Goal: Communication & Community: Answer question/provide support

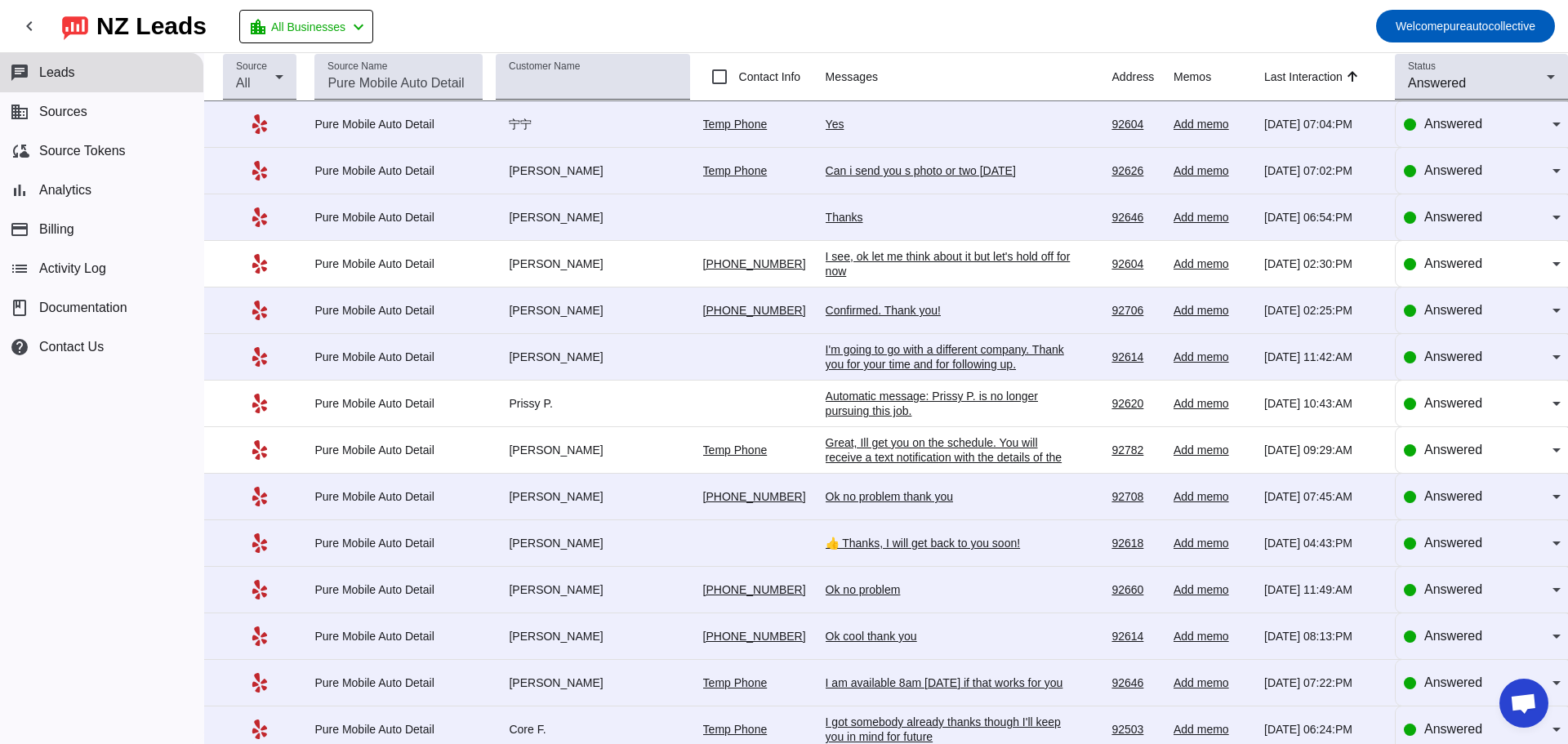
click at [828, 122] on div "Yes" at bounding box center [948, 124] width 245 height 15
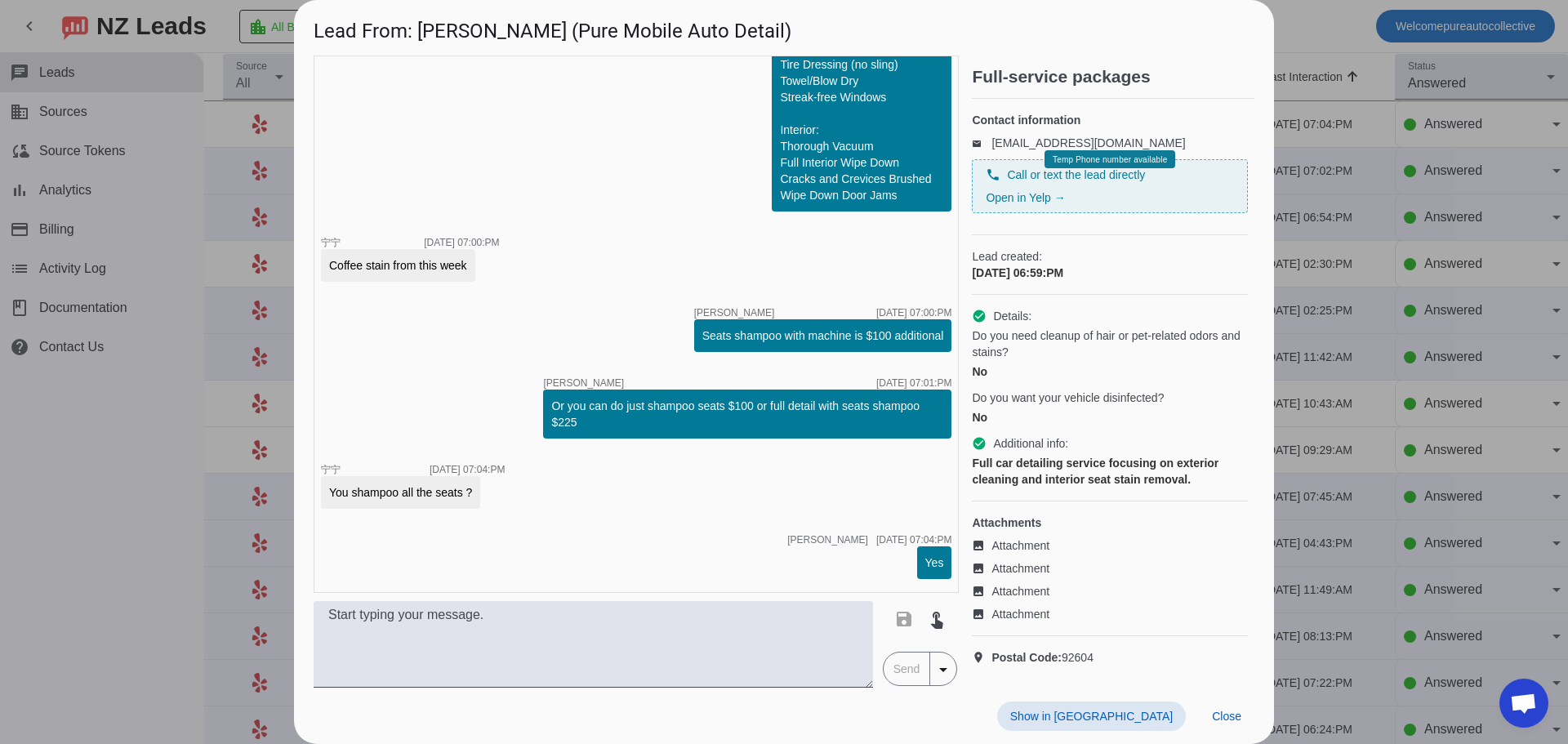
click at [1459, 408] on div at bounding box center [784, 372] width 1568 height 744
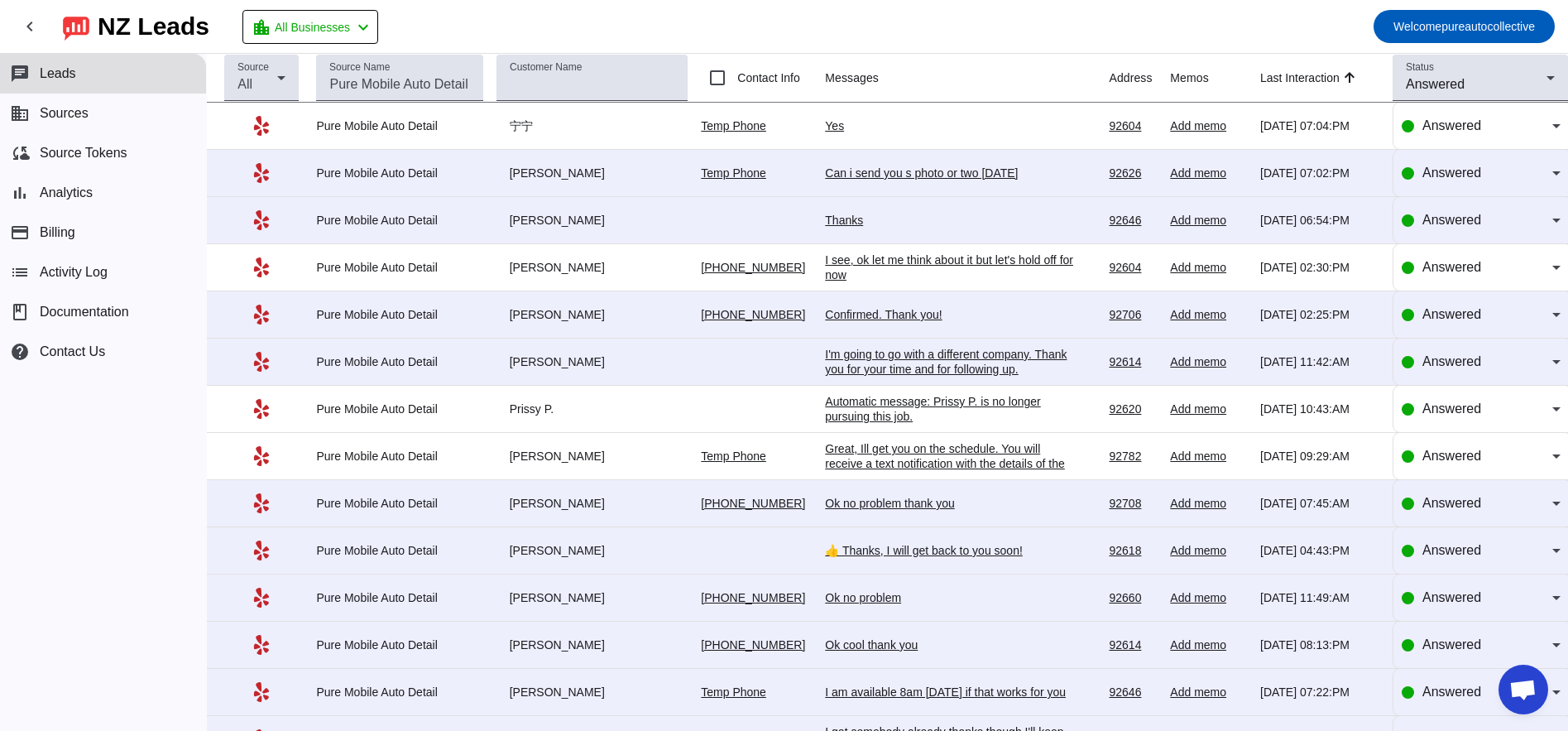
click at [872, 177] on div "Can i send you s photo or two [DATE]" at bounding box center [949, 173] width 249 height 15
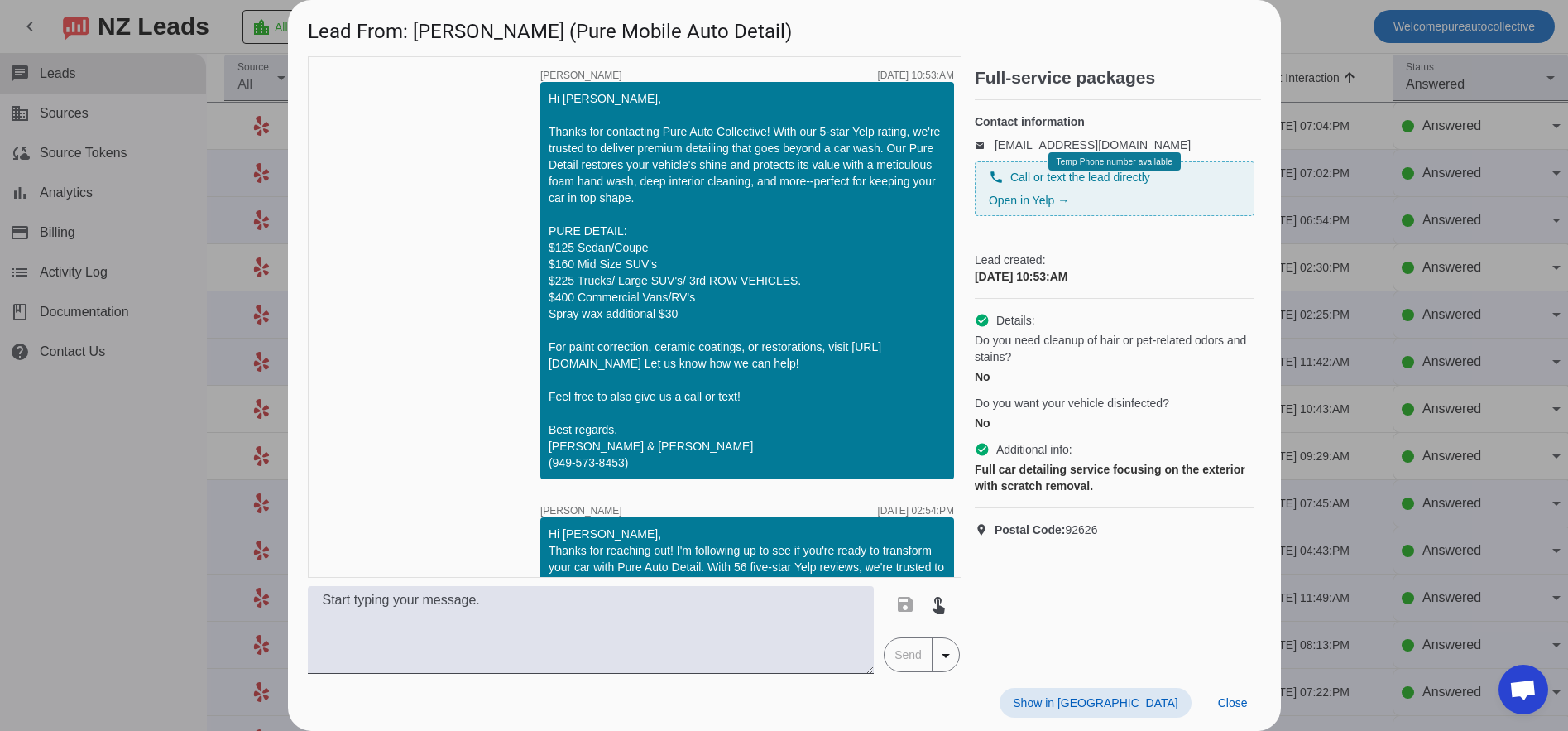
scroll to position [1242, 0]
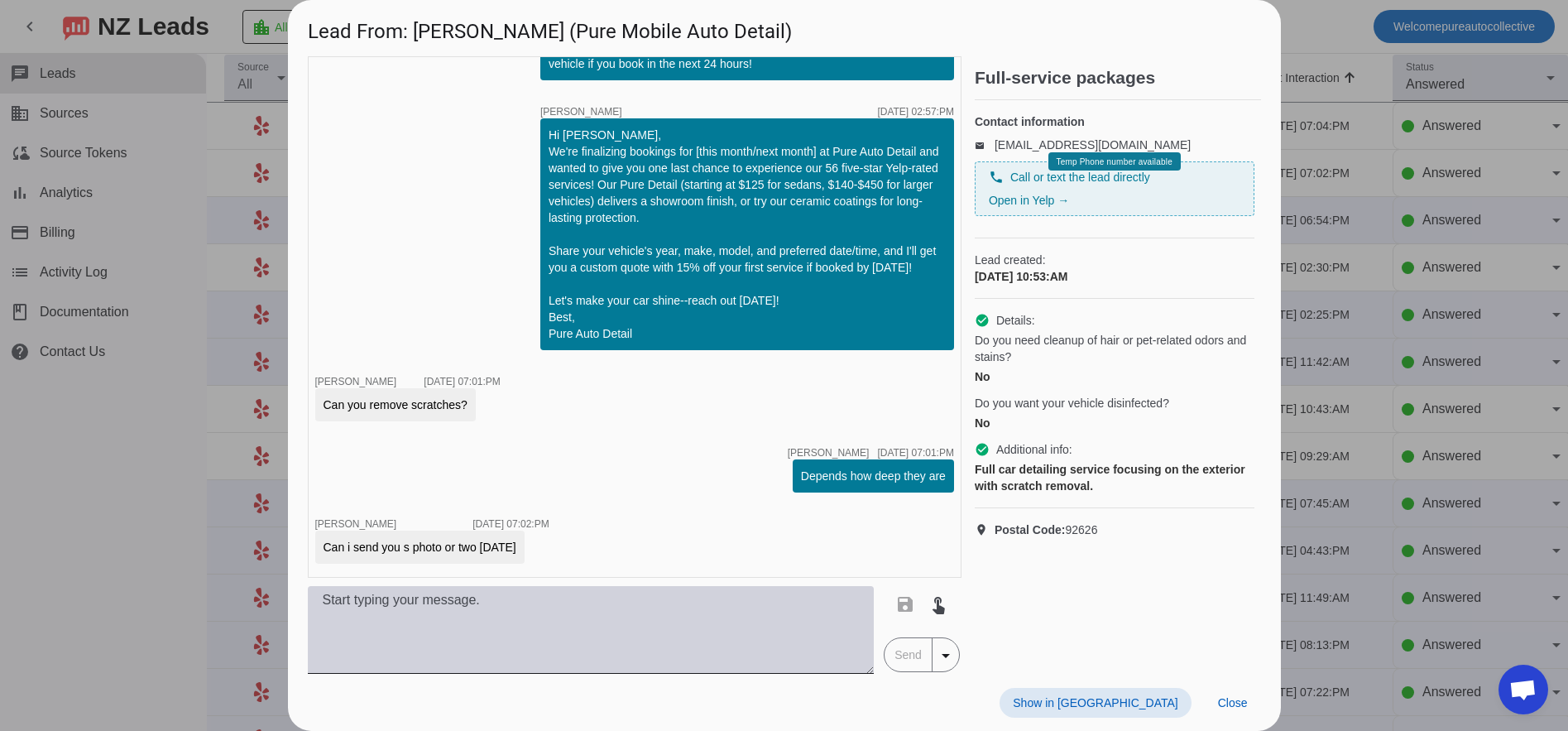
click at [602, 650] on textarea at bounding box center [591, 630] width 567 height 87
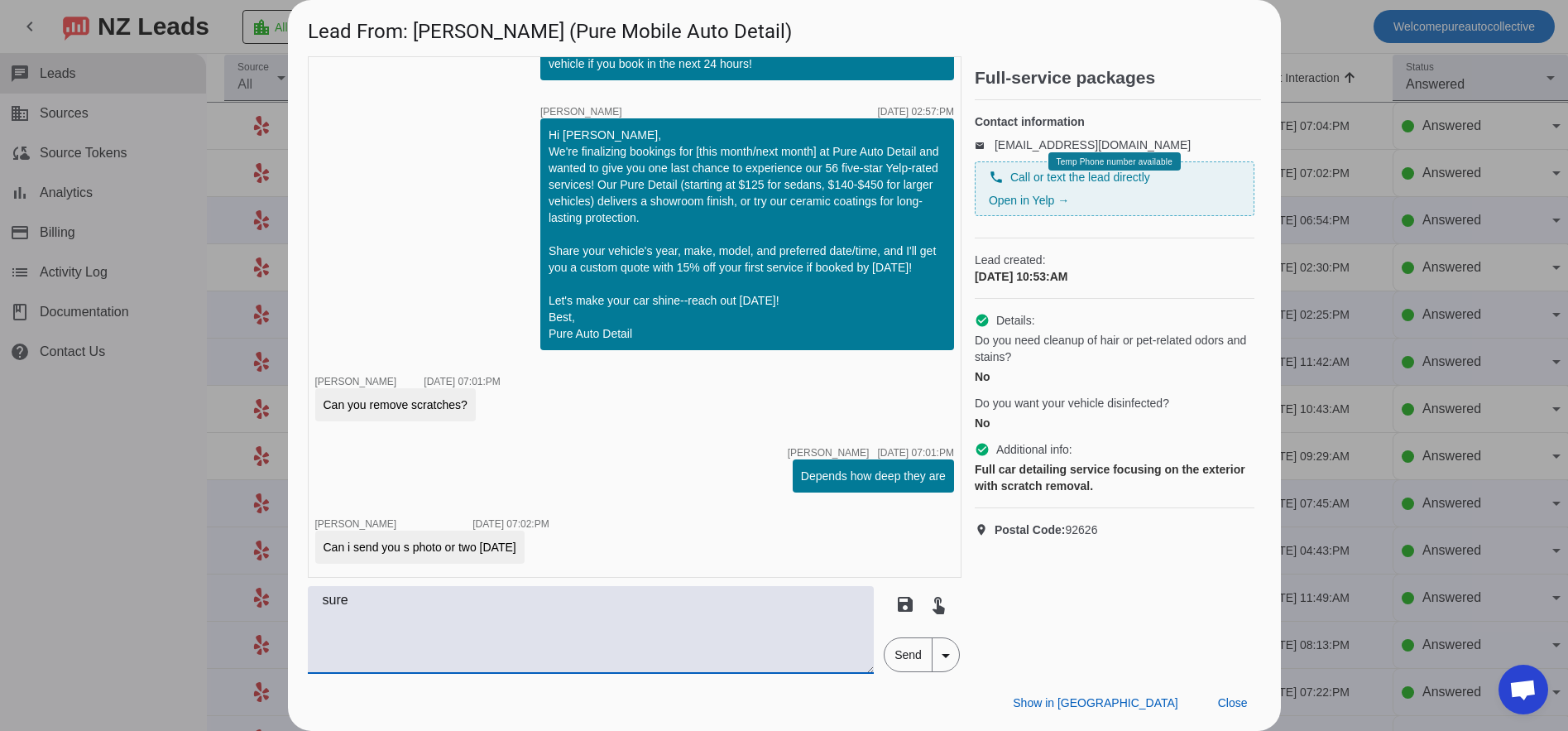
type textarea "sure"
click at [914, 662] on span "Send" at bounding box center [909, 655] width 48 height 33
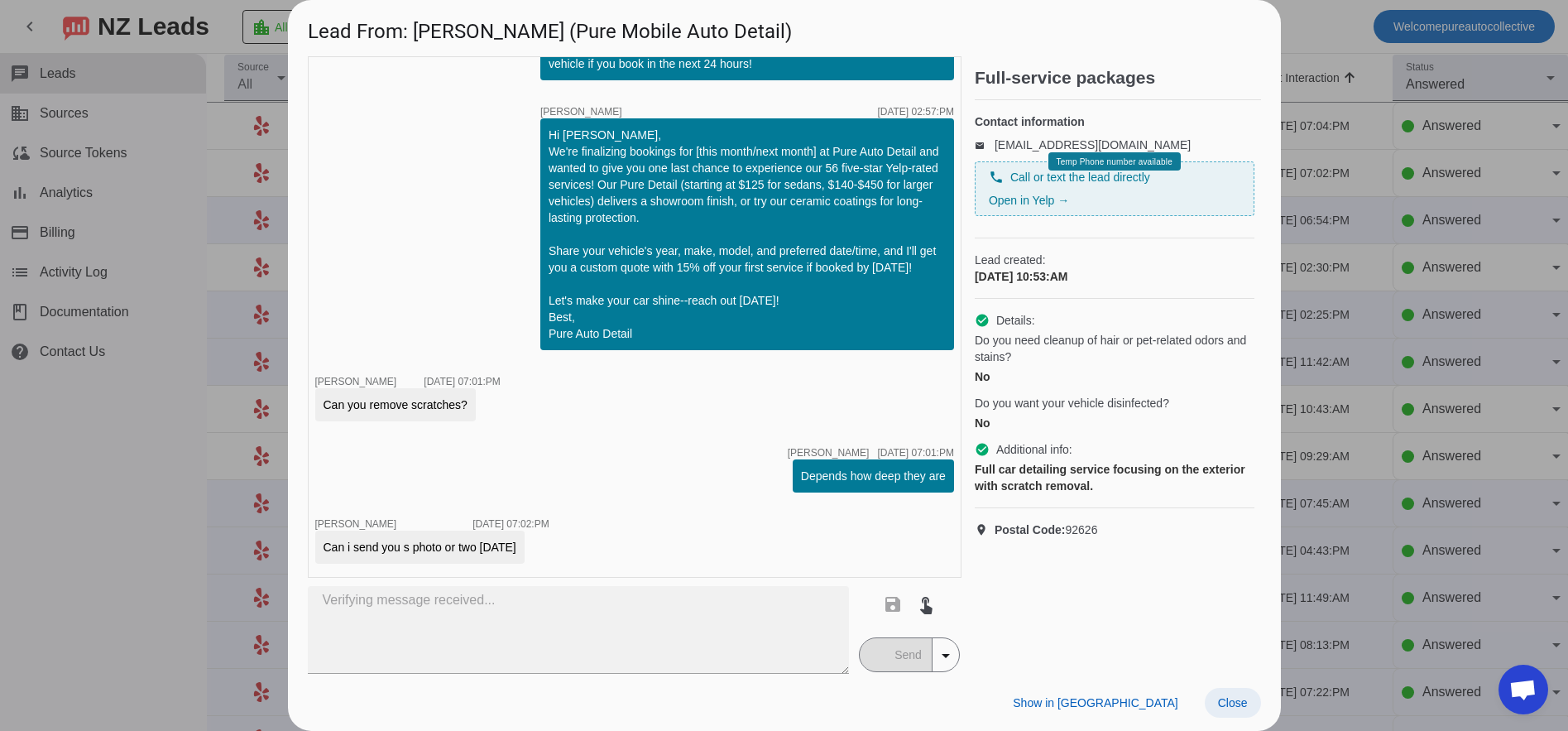
click at [1238, 698] on span "Close" at bounding box center [1233, 703] width 30 height 14
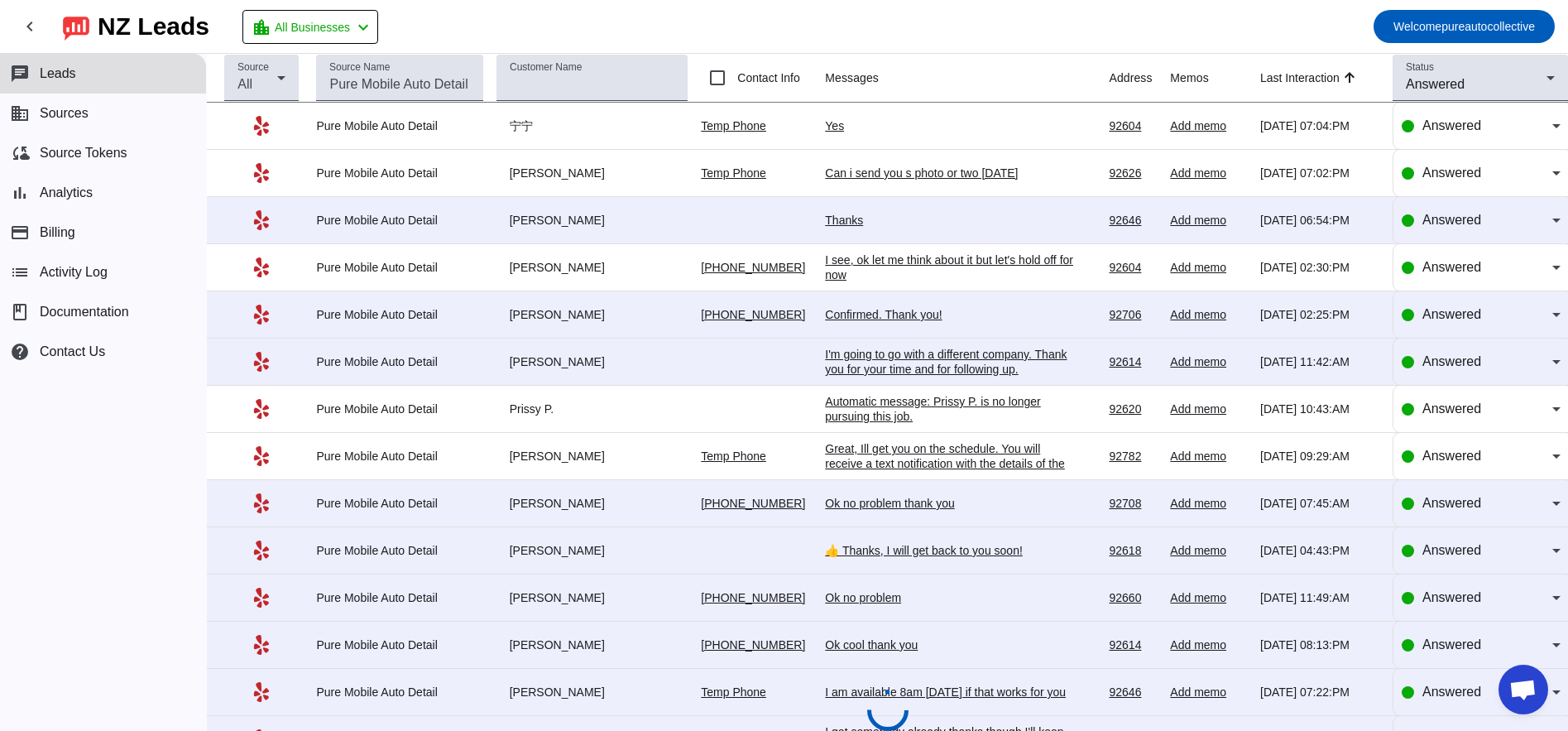
click at [852, 221] on div "Thanks" at bounding box center [949, 221] width 249 height 15
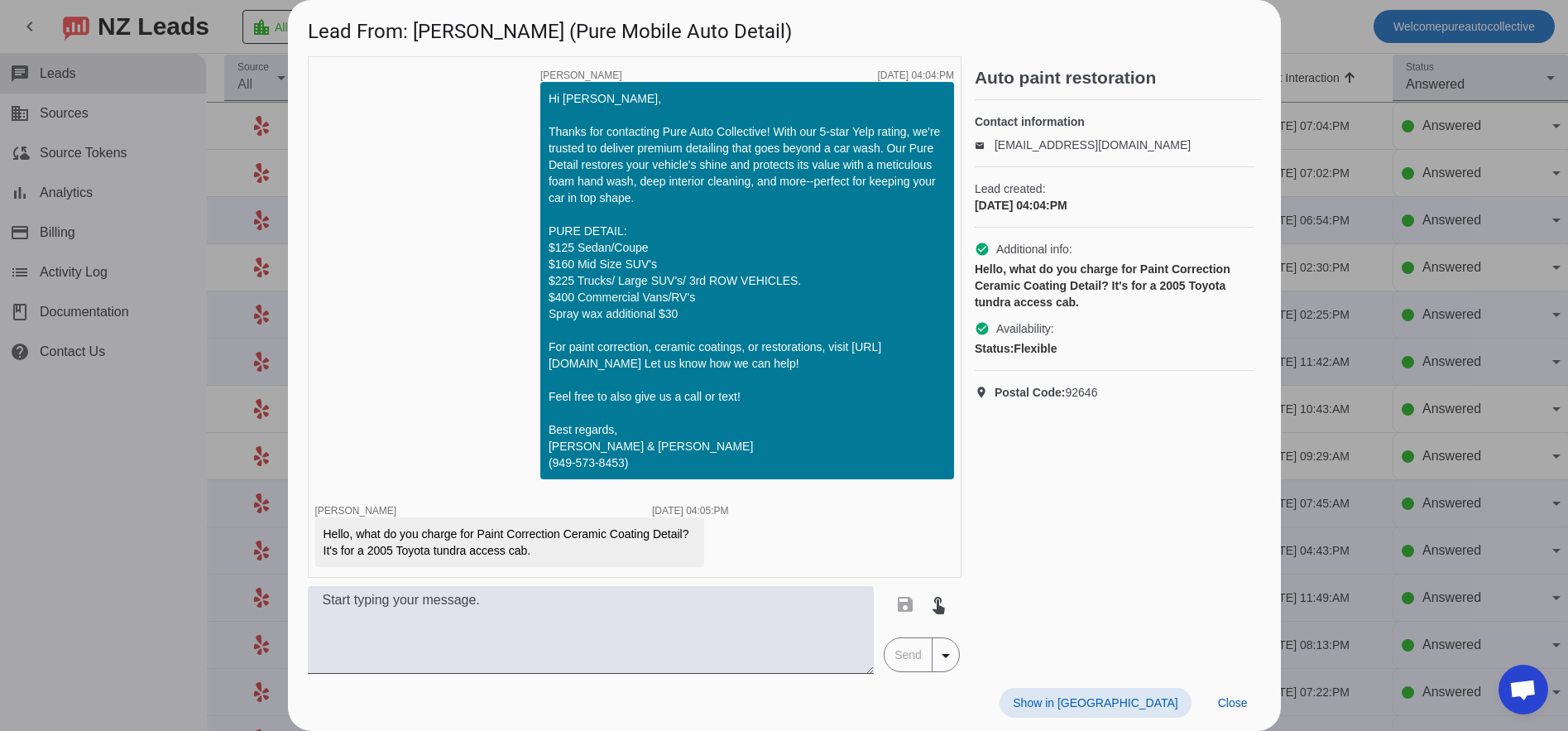
scroll to position [916, 0]
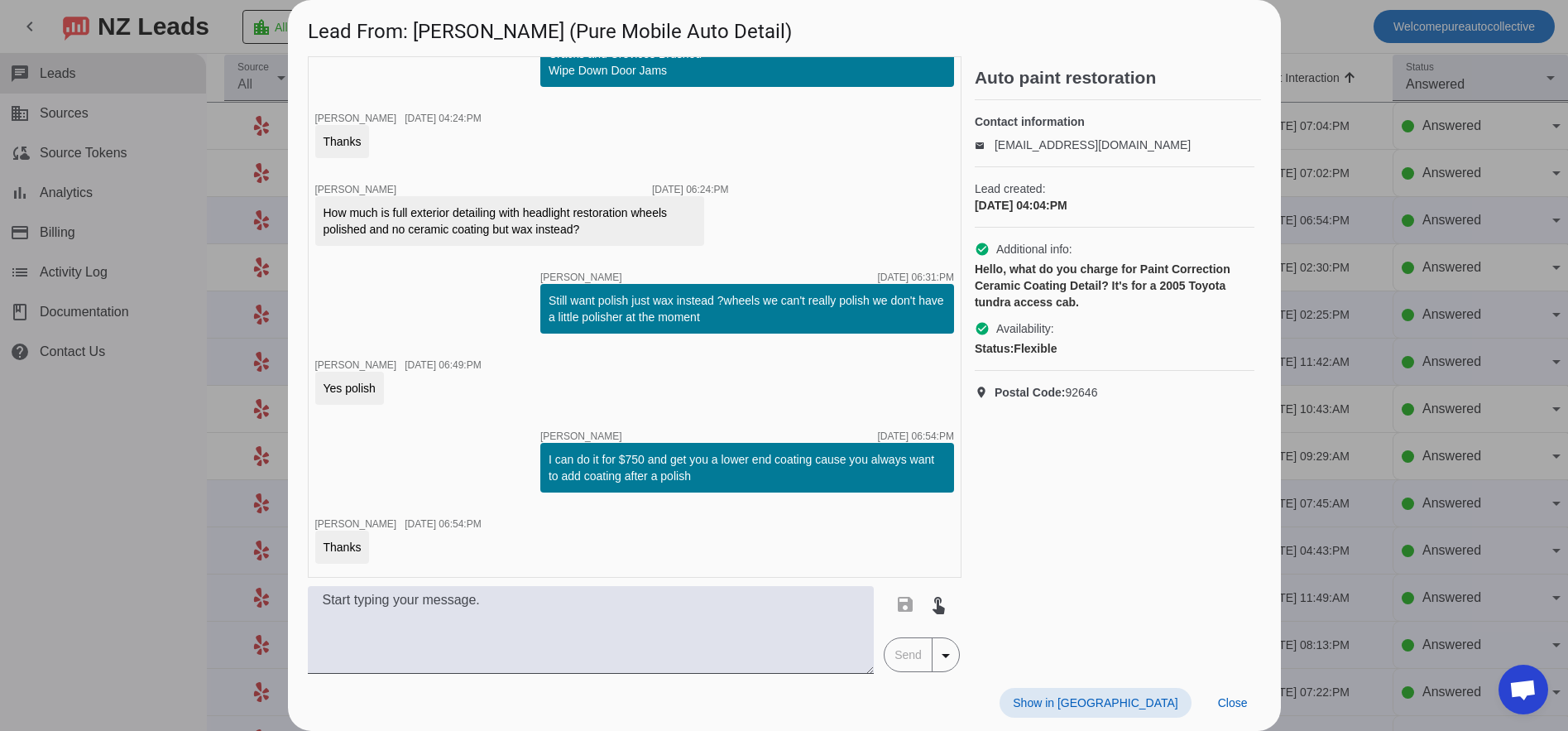
click at [1330, 309] on div at bounding box center [784, 365] width 1568 height 731
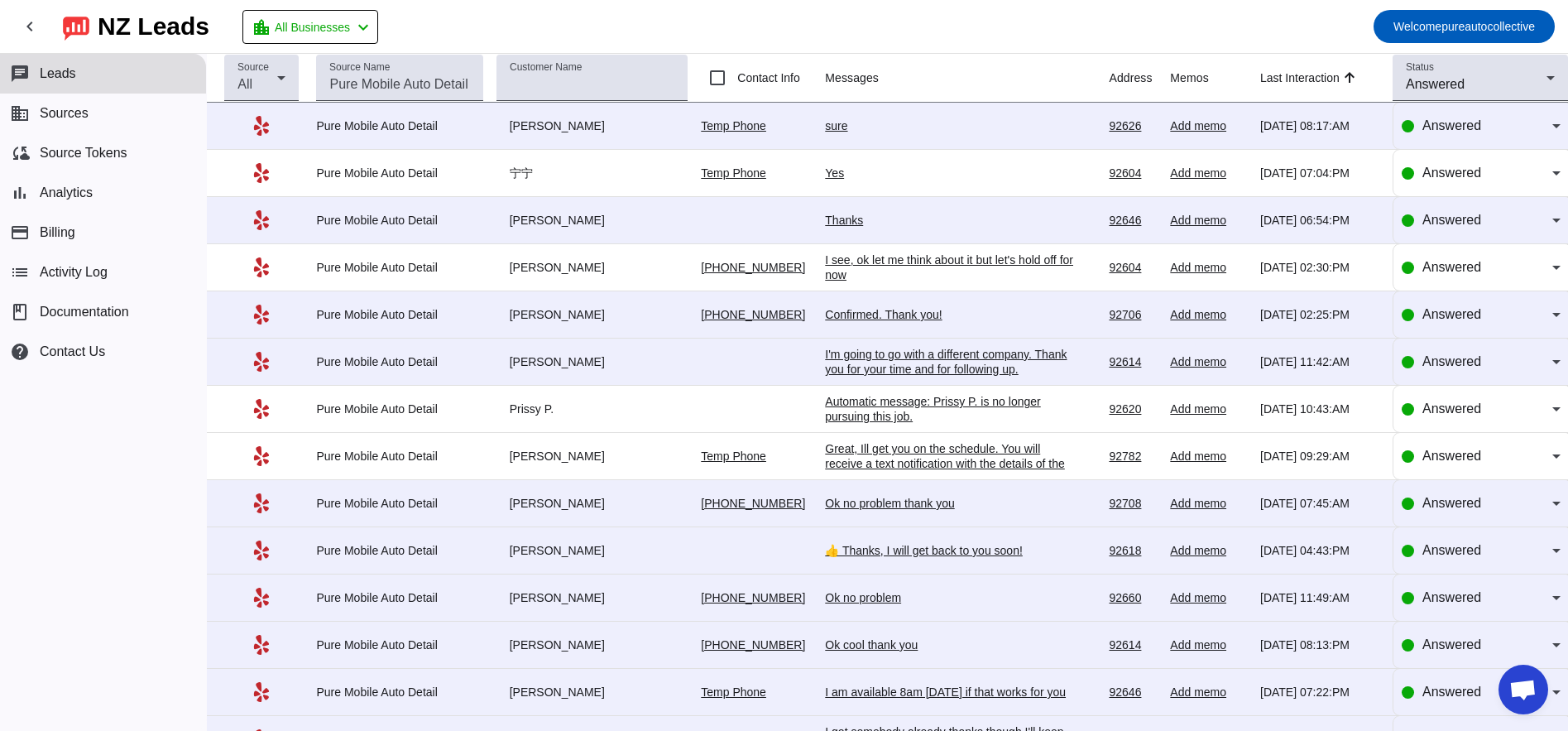
click at [841, 225] on div "Thanks" at bounding box center [949, 221] width 249 height 15
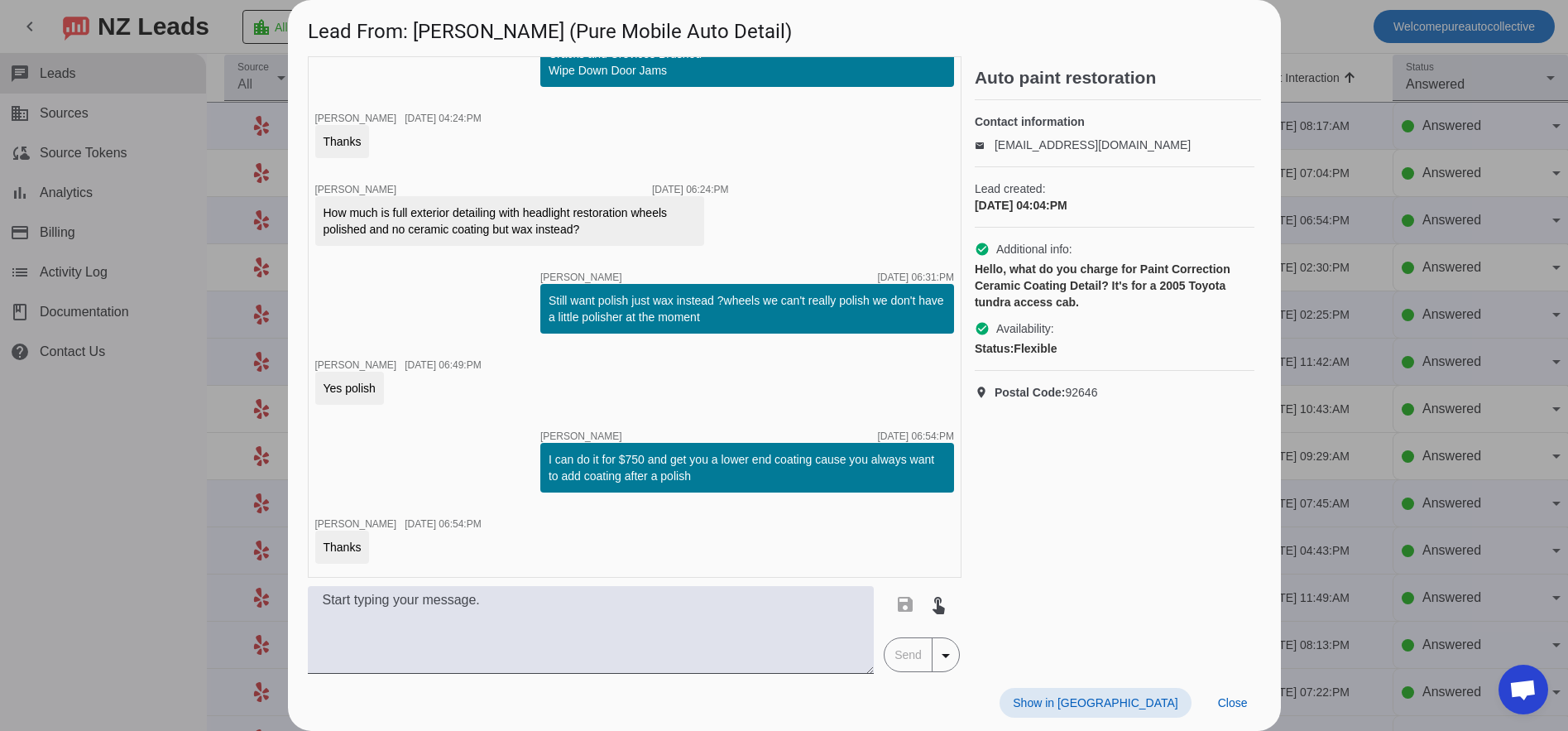
click at [1325, 252] on div at bounding box center [784, 365] width 1568 height 731
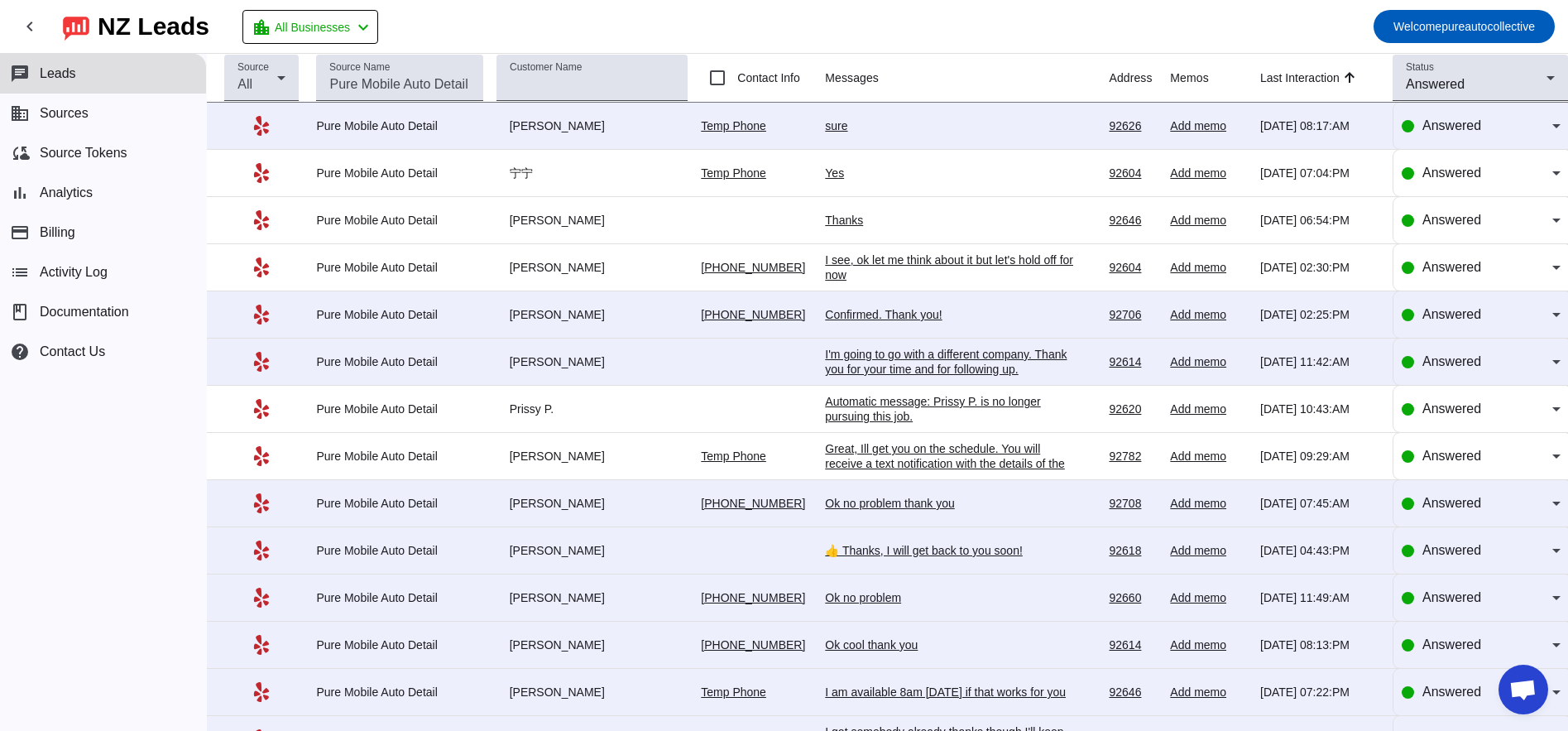
click at [834, 123] on div "sure" at bounding box center [949, 126] width 249 height 15
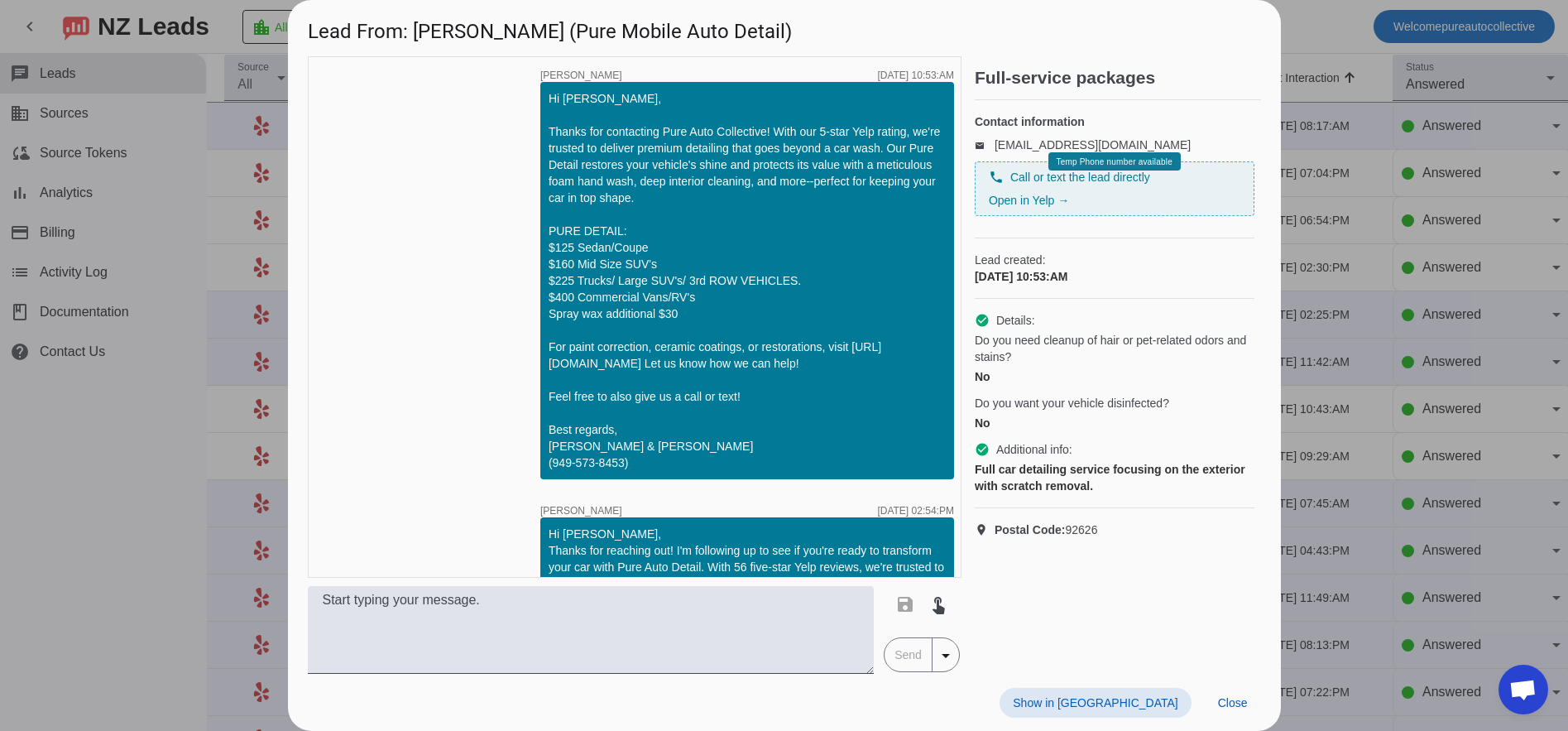
scroll to position [1313, 0]
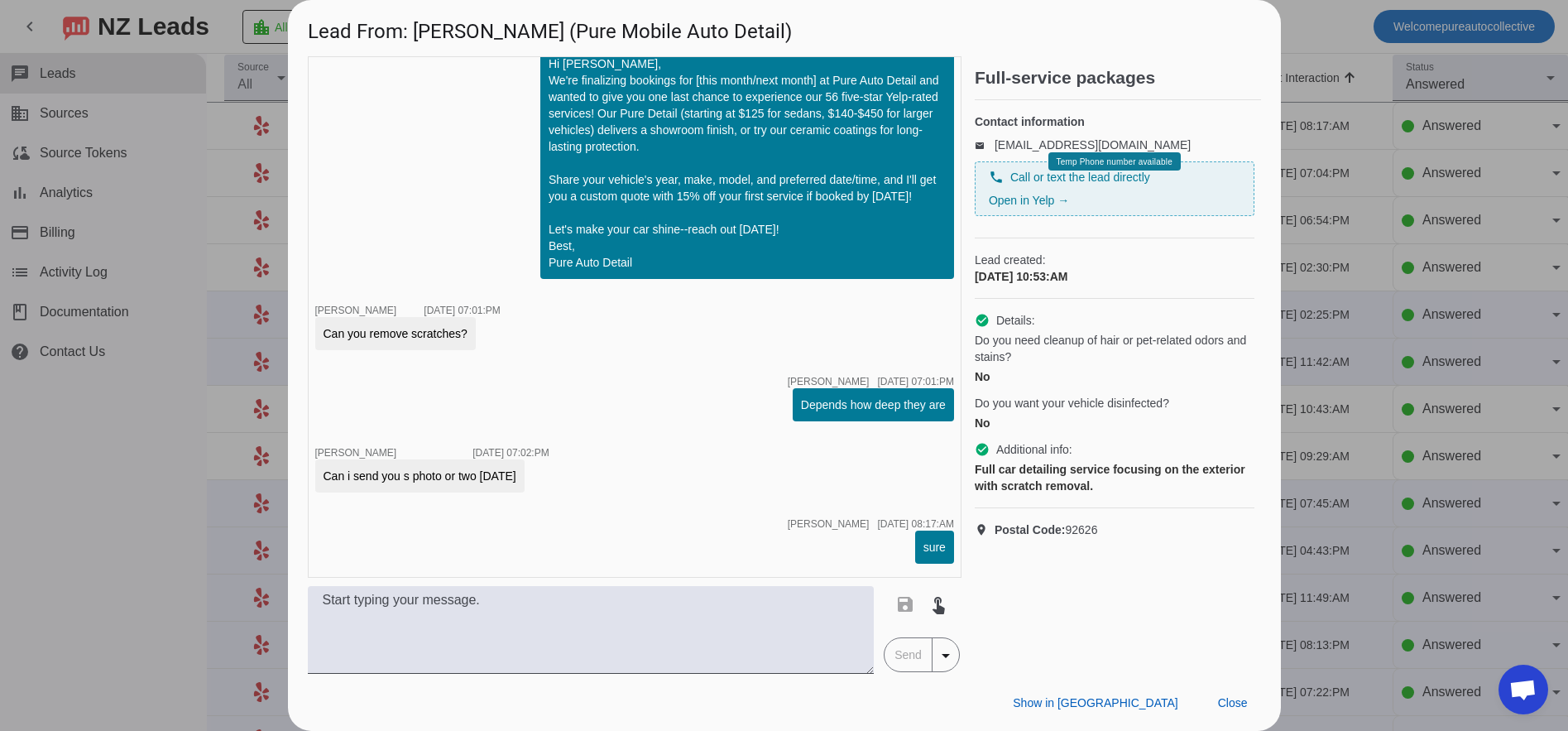
click at [1291, 242] on div at bounding box center [784, 365] width 1568 height 731
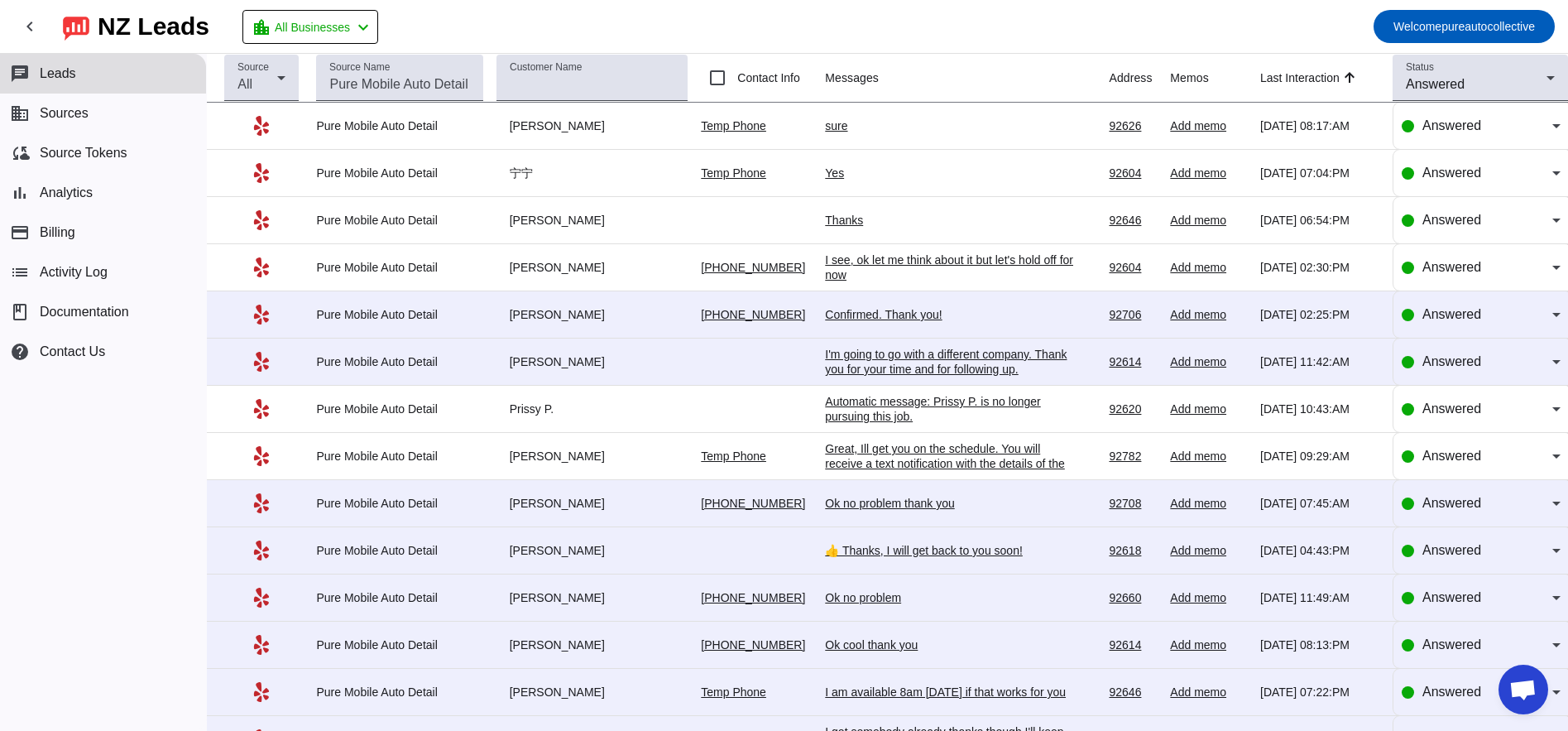
click at [890, 309] on div "Confirmed. Thank you!" at bounding box center [949, 315] width 249 height 15
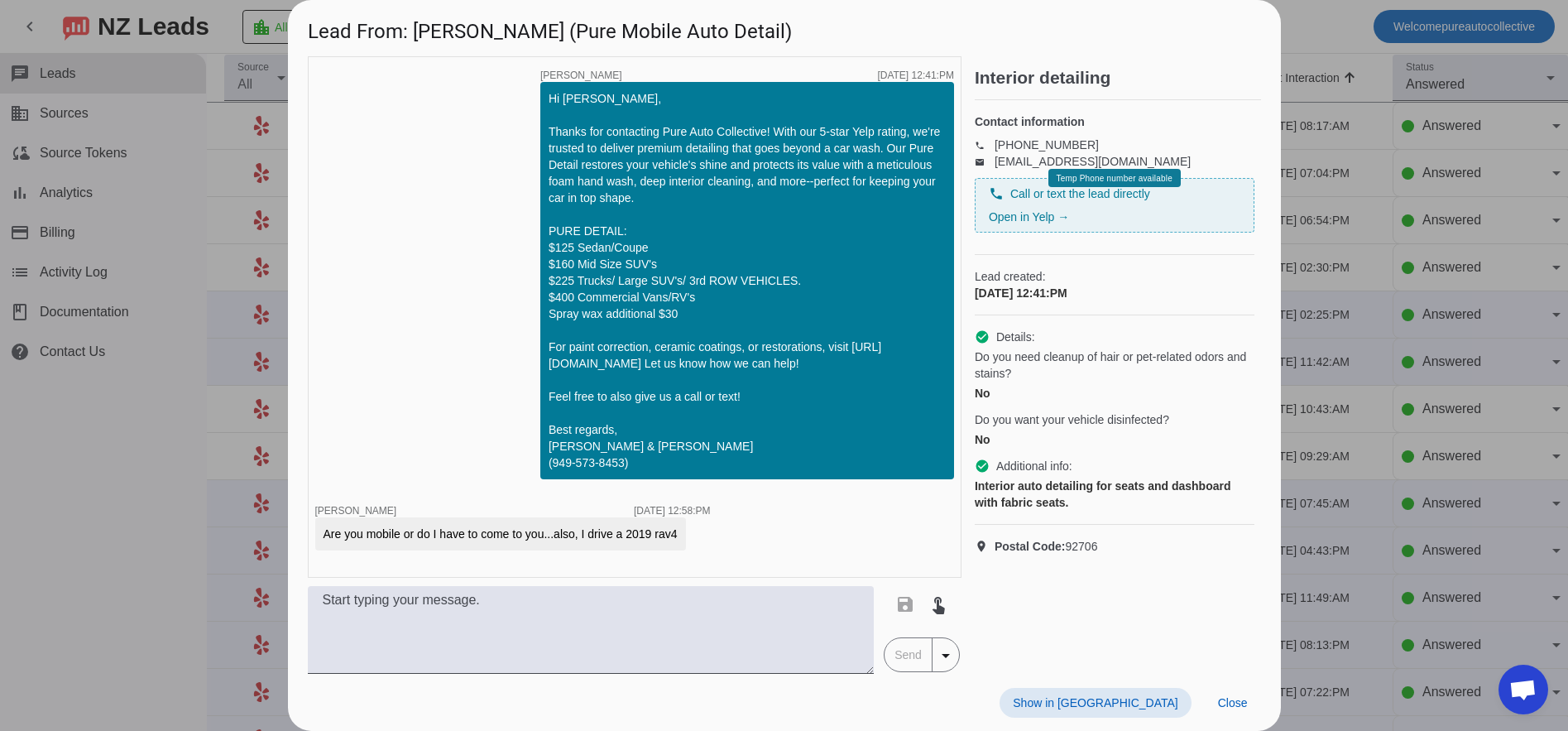
scroll to position [876, 0]
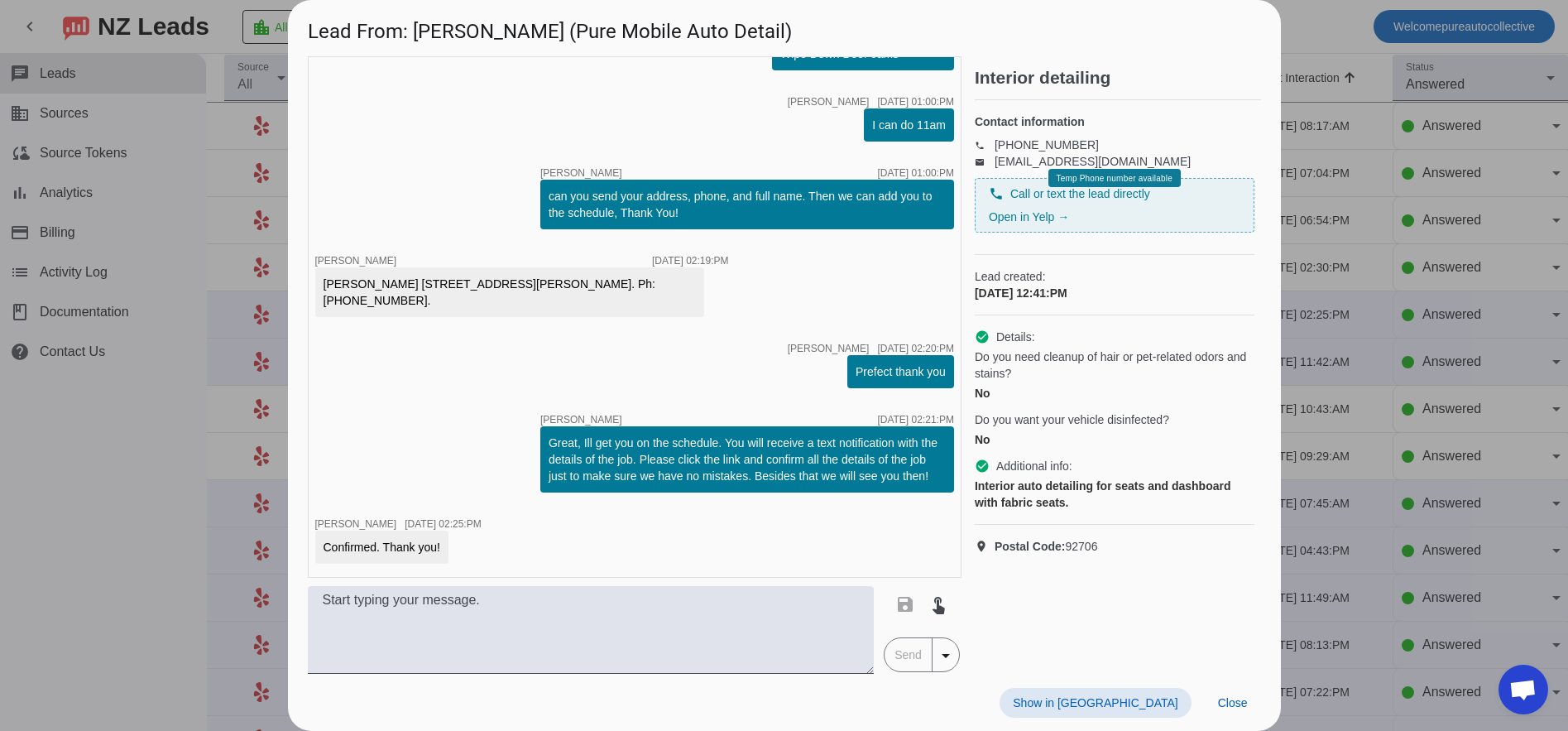
click at [1232, 225] on div "phone Call or text the lead directly Open in Yelp →" at bounding box center [1115, 205] width 252 height 40
click at [1384, 239] on div at bounding box center [784, 365] width 1568 height 731
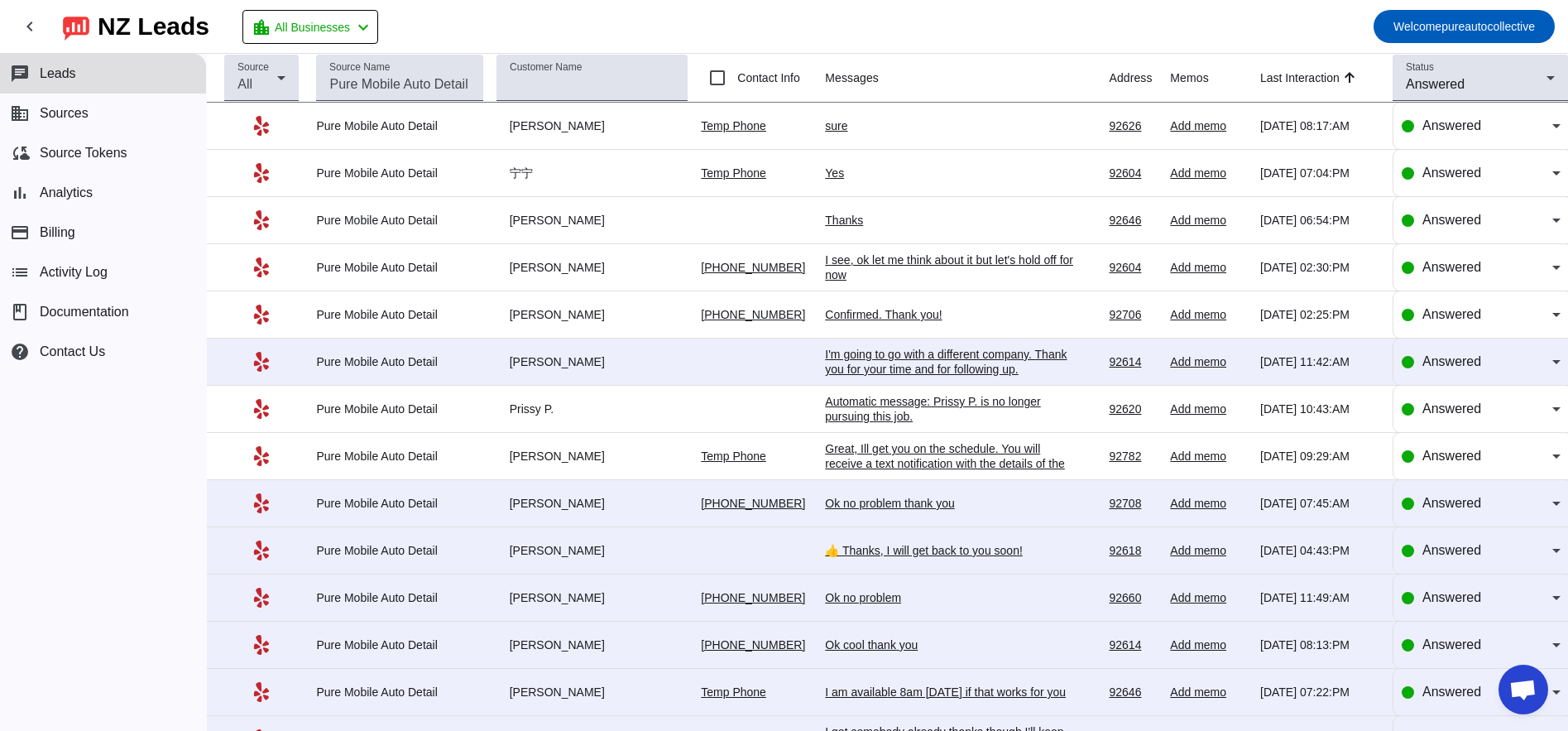
click at [903, 368] on div "I'm going to go with a different company. Thank you for your time and for follo…" at bounding box center [949, 362] width 249 height 30
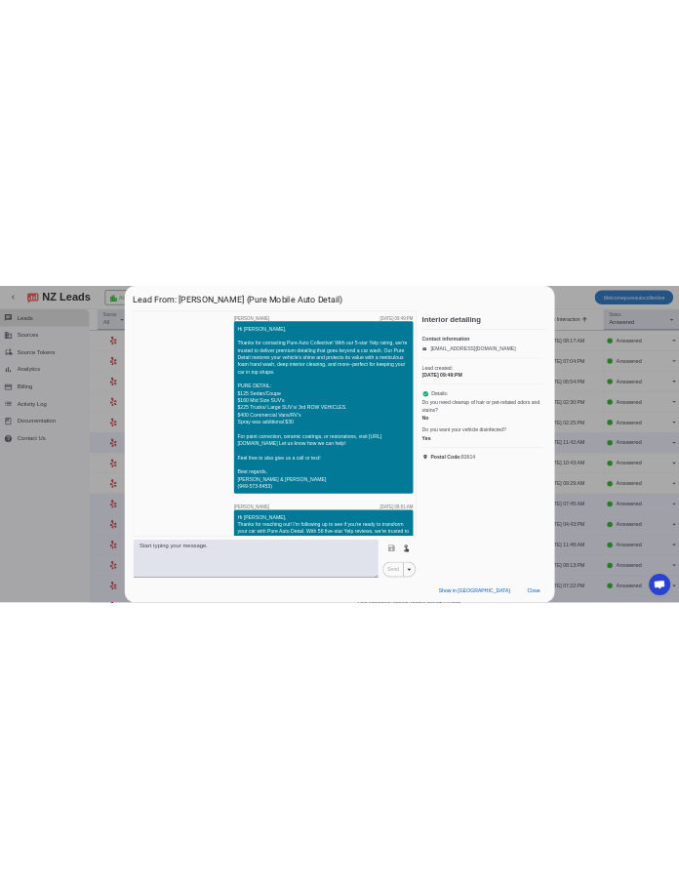
scroll to position [854, 0]
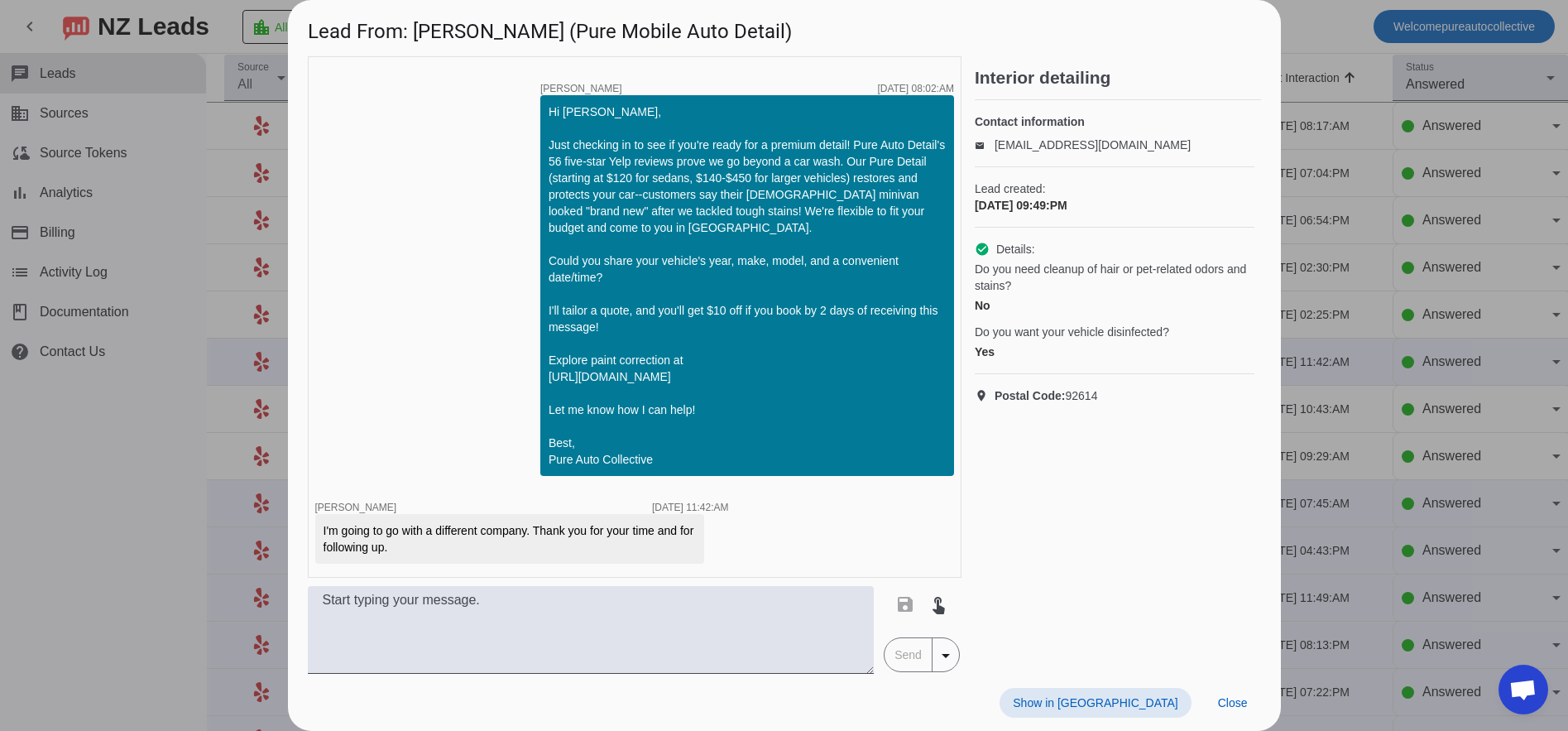
click at [1437, 261] on div at bounding box center [784, 365] width 1568 height 731
